Goal: Book appointment/travel/reservation

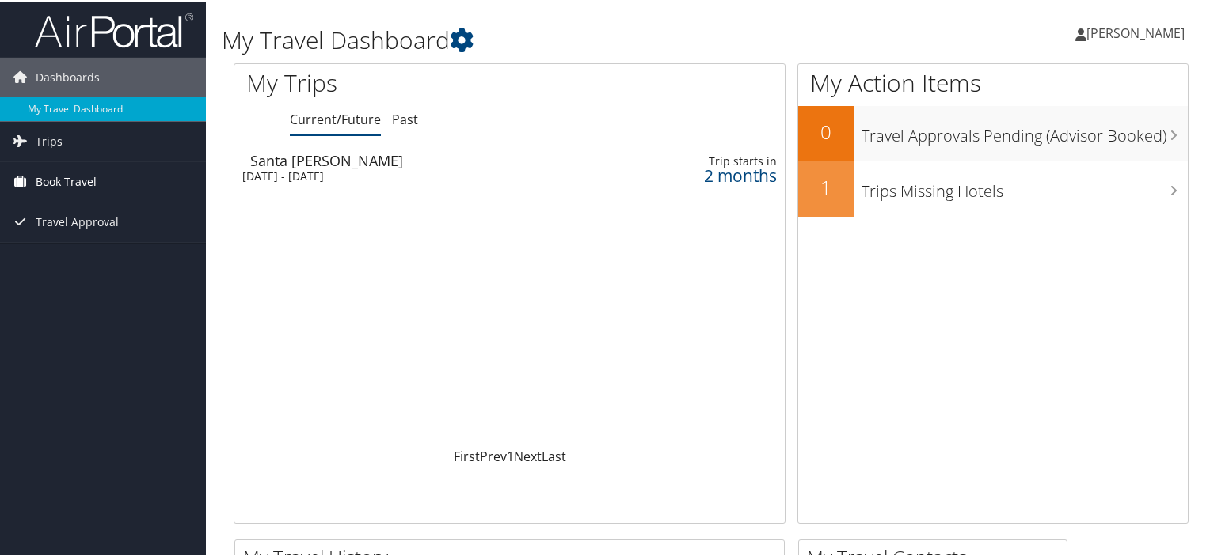
click at [59, 177] on span "Book Travel" at bounding box center [66, 181] width 61 height 40
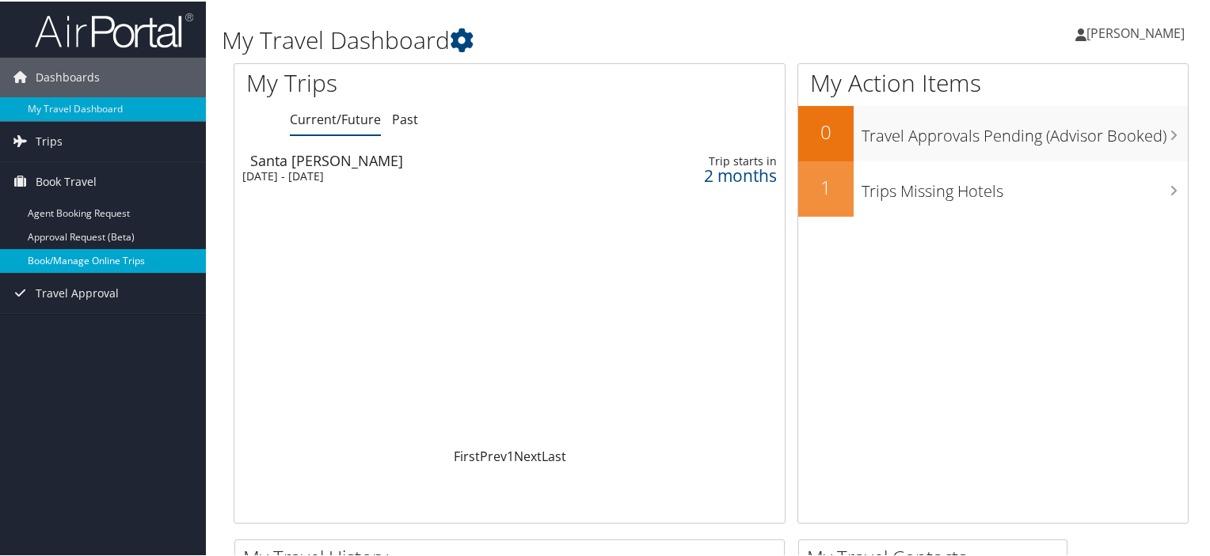
click at [78, 258] on link "Book/Manage Online Trips" at bounding box center [103, 260] width 206 height 24
